Goal: Task Accomplishment & Management: Complete application form

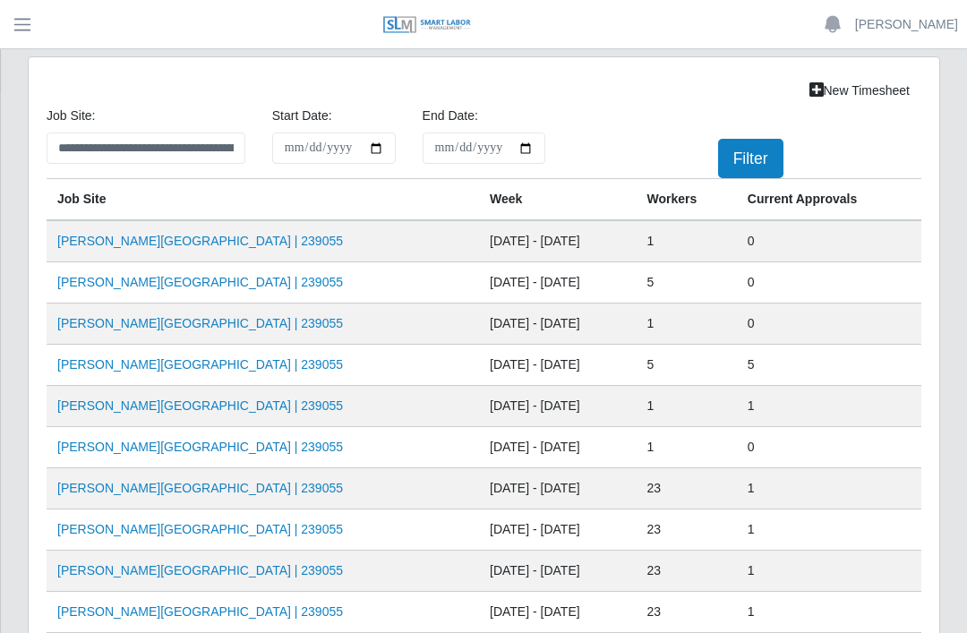
click at [207, 323] on link "[PERSON_NAME][GEOGRAPHIC_DATA] | 239055" at bounding box center [200, 323] width 286 height 14
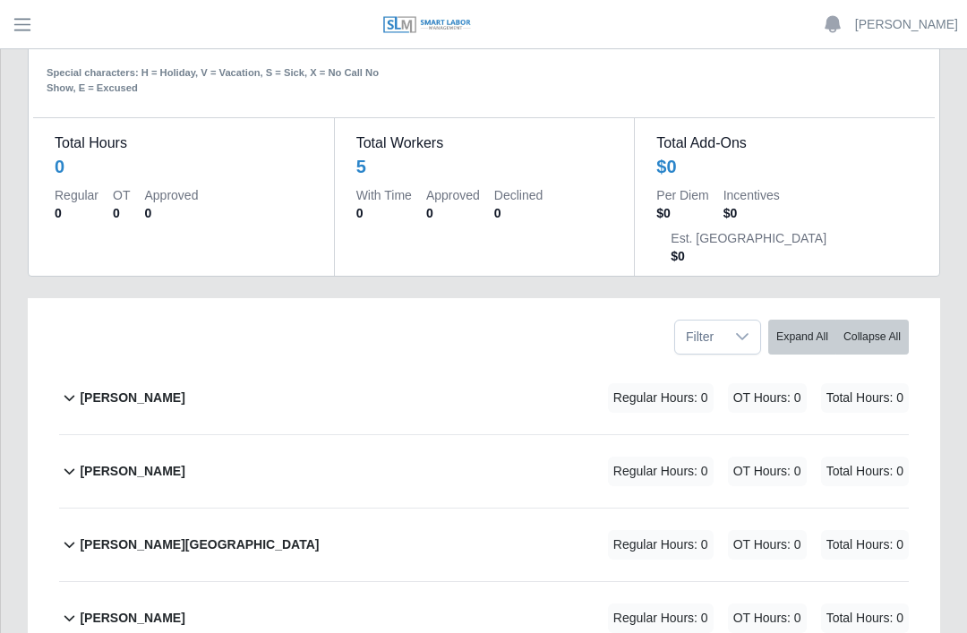
scroll to position [161, 0]
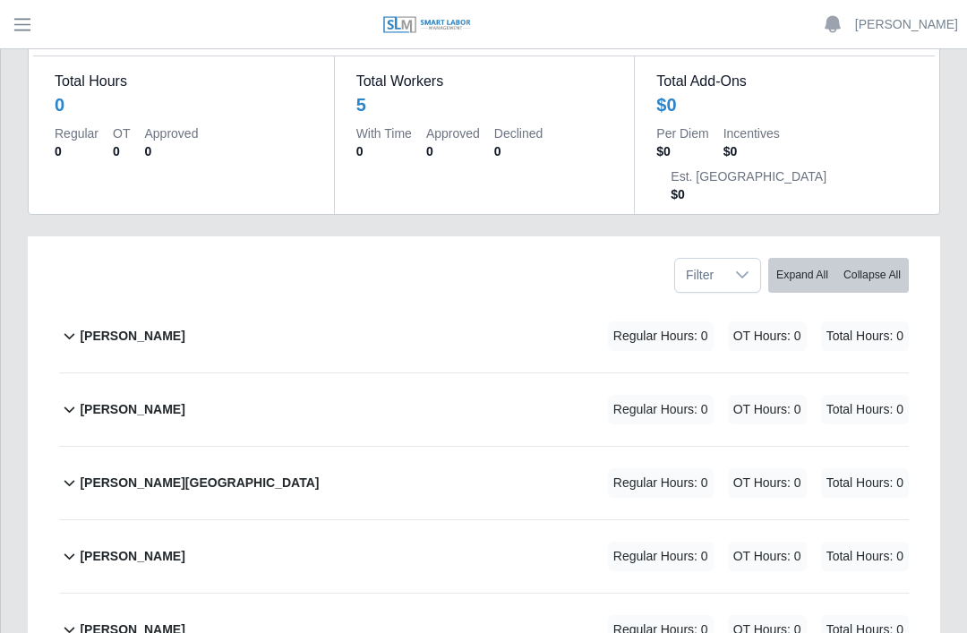
click at [184, 621] on b "[PERSON_NAME]" at bounding box center [132, 630] width 105 height 19
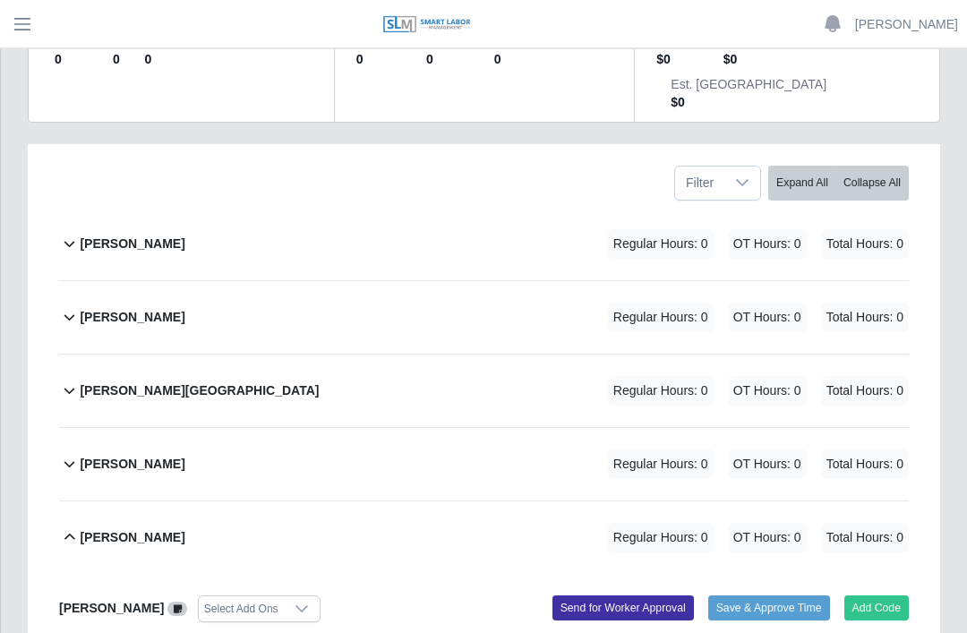
scroll to position [303, 0]
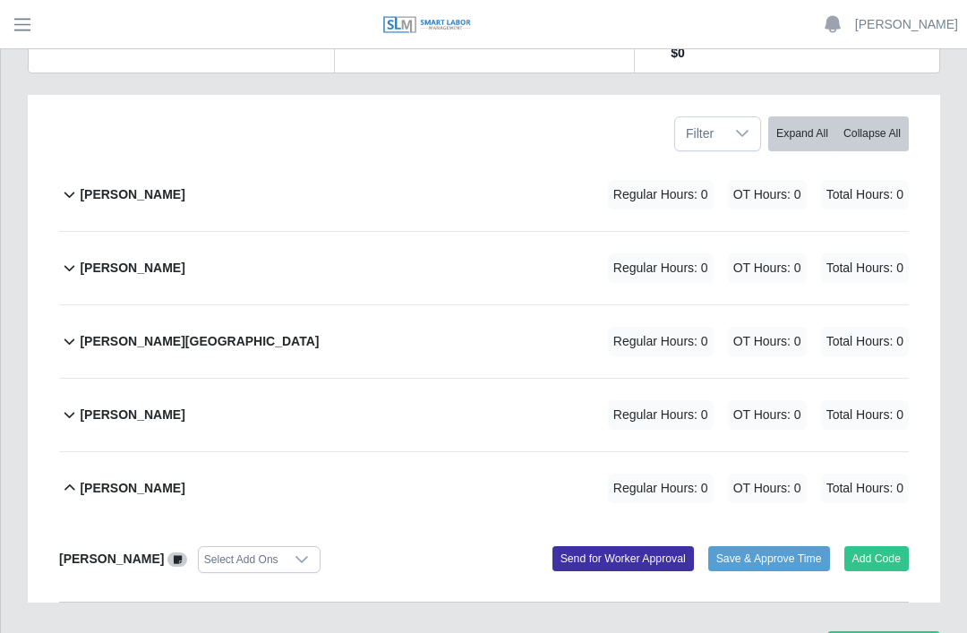
click at [880, 546] on button "Add Code" at bounding box center [877, 558] width 65 height 25
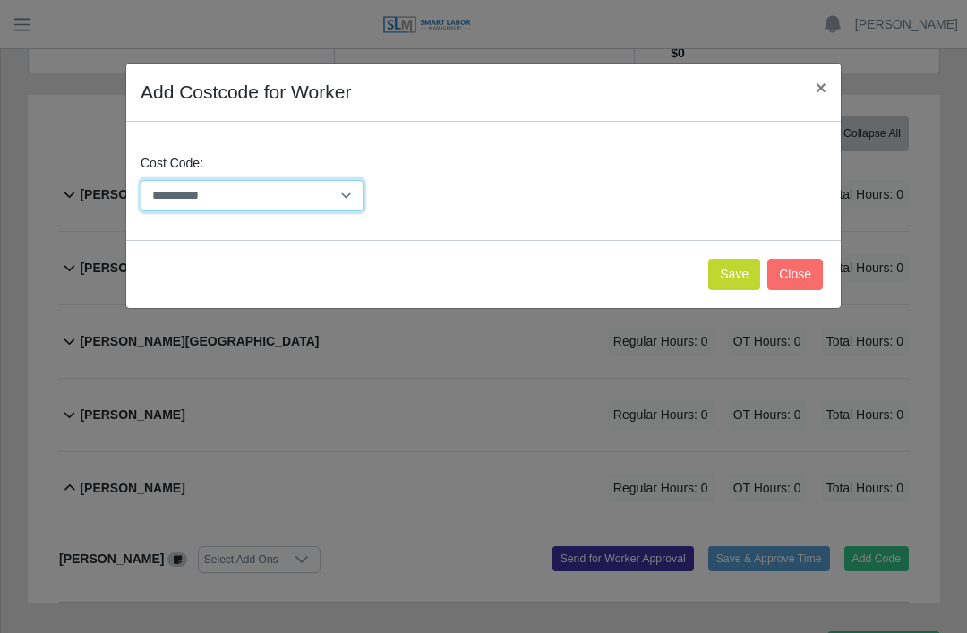
click at [264, 202] on select "**********" at bounding box center [252, 195] width 223 height 31
select select "**********"
click at [729, 279] on button "Save" at bounding box center [734, 274] width 52 height 31
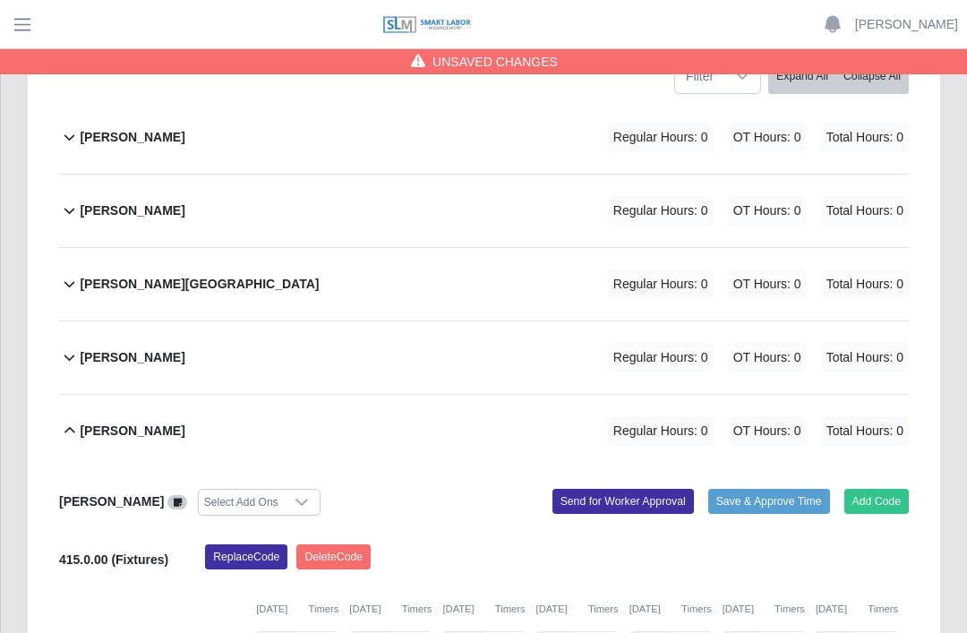
scroll to position [487, 0]
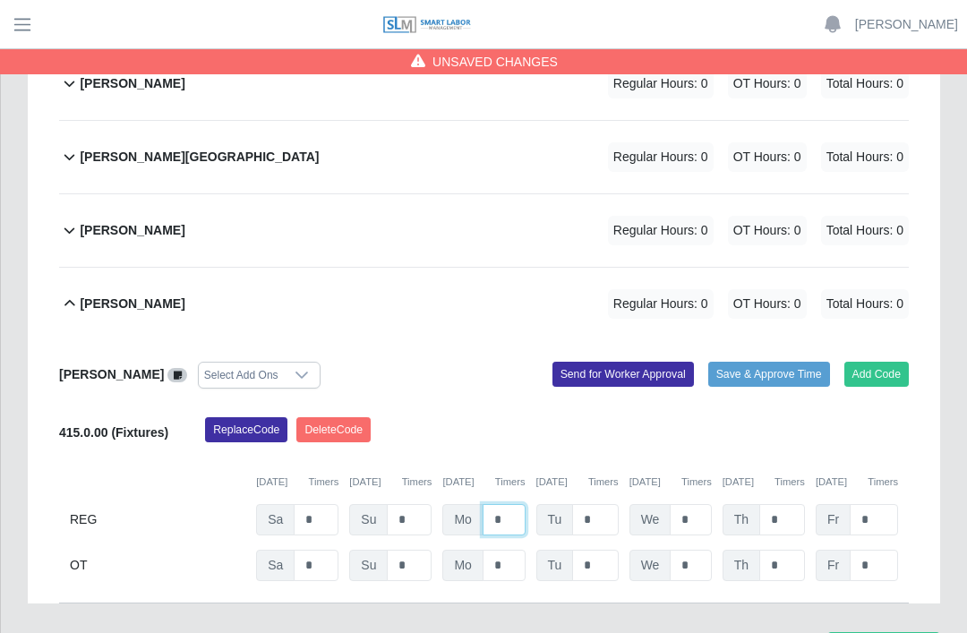
click at [515, 504] on input "*" at bounding box center [504, 519] width 43 height 31
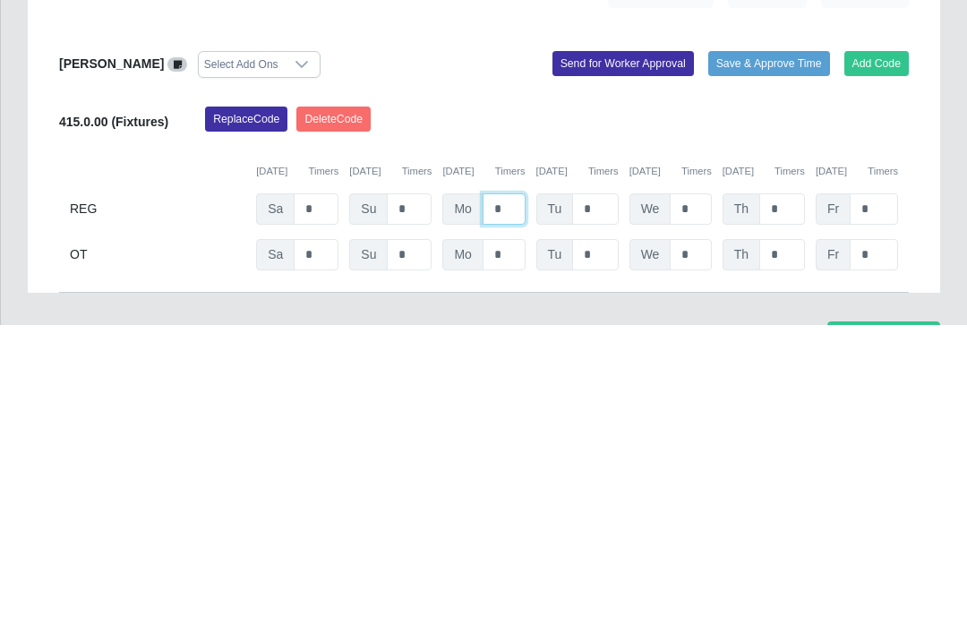
type input "*"
click at [613, 502] on input "*" at bounding box center [595, 517] width 46 height 31
type input "*"
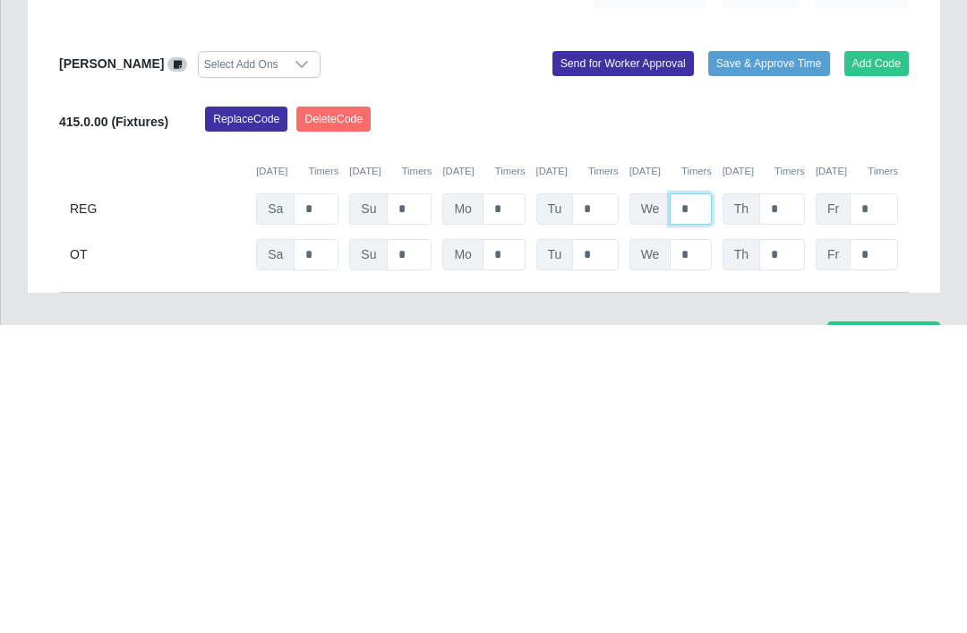
click at [697, 502] on input "*" at bounding box center [690, 517] width 41 height 31
type input "*"
click at [784, 502] on input "*" at bounding box center [782, 517] width 46 height 31
type input "*"
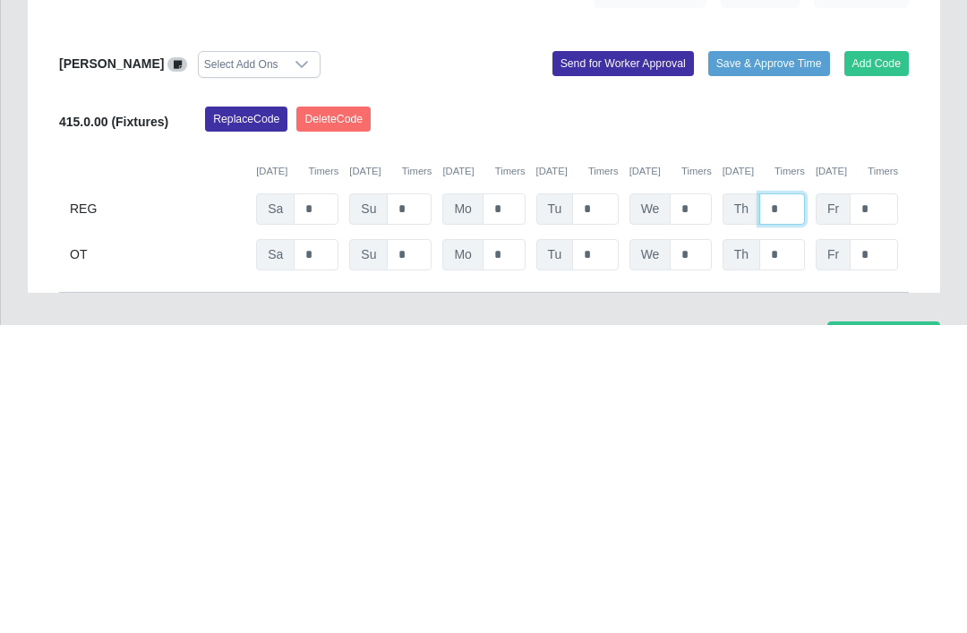
type input "*"
click at [873, 502] on input "*" at bounding box center [874, 517] width 48 height 31
type input "*"
click at [322, 547] on input "*" at bounding box center [316, 562] width 45 height 31
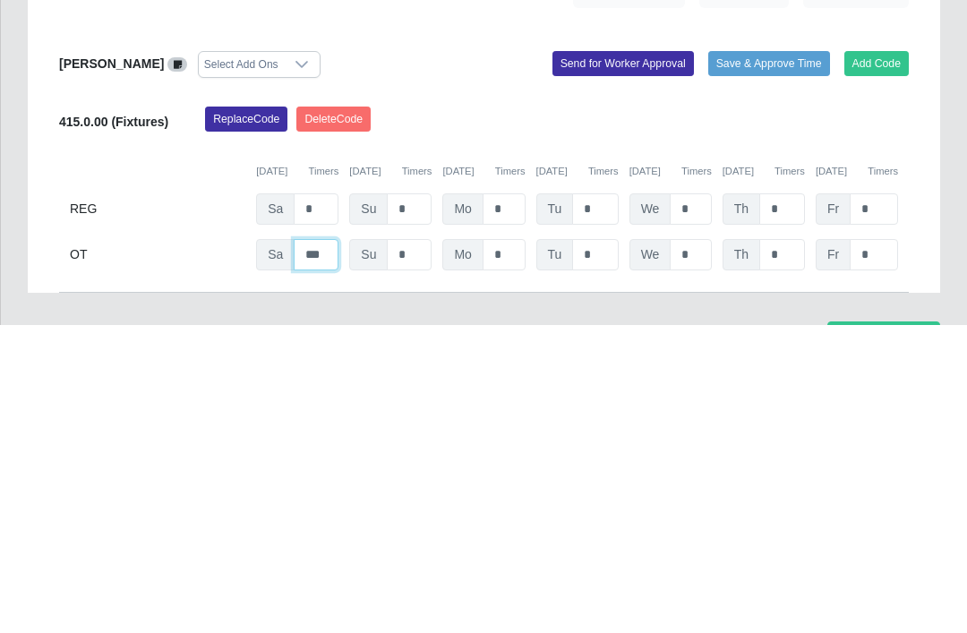
type input "***"
click at [705, 502] on input "*" at bounding box center [690, 517] width 41 height 31
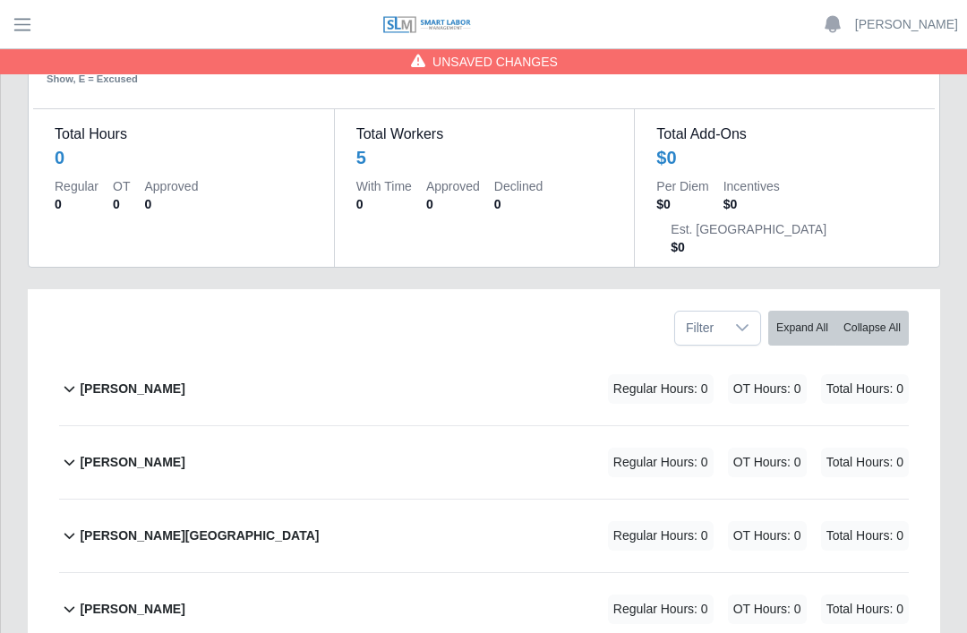
scroll to position [0, 0]
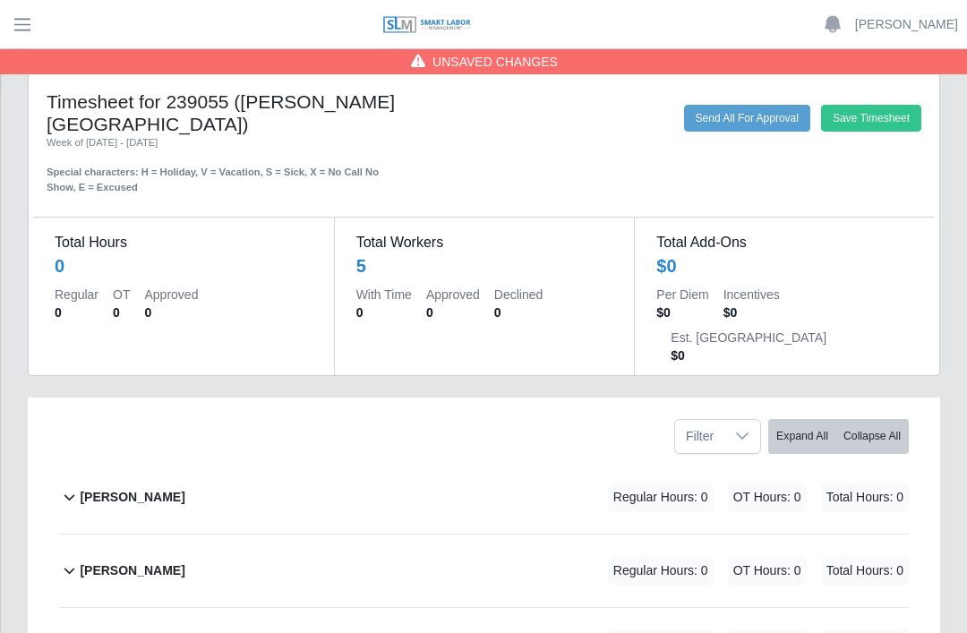
click at [730, 126] on button "Send All For Approval" at bounding box center [747, 118] width 126 height 27
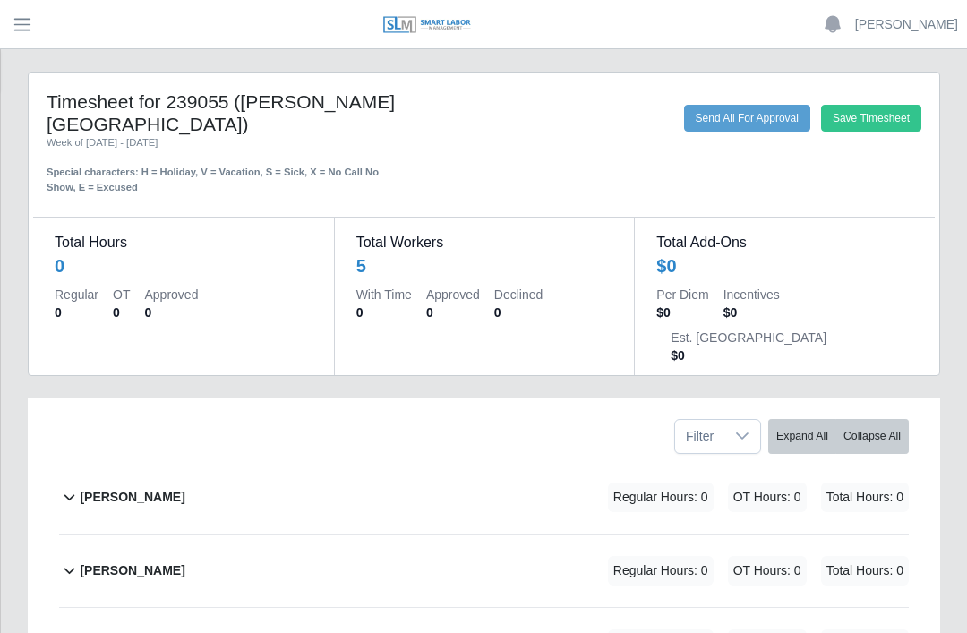
click at [914, 30] on link "[PERSON_NAME]" at bounding box center [906, 24] width 103 height 19
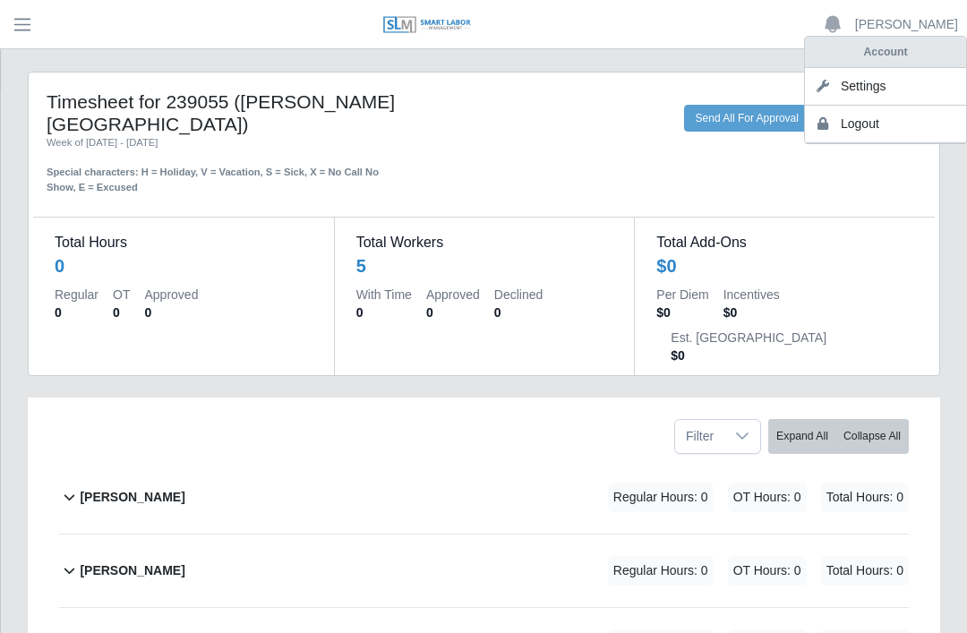
click at [878, 137] on link "Logout" at bounding box center [885, 125] width 161 height 38
